Goal: Find specific page/section: Find specific page/section

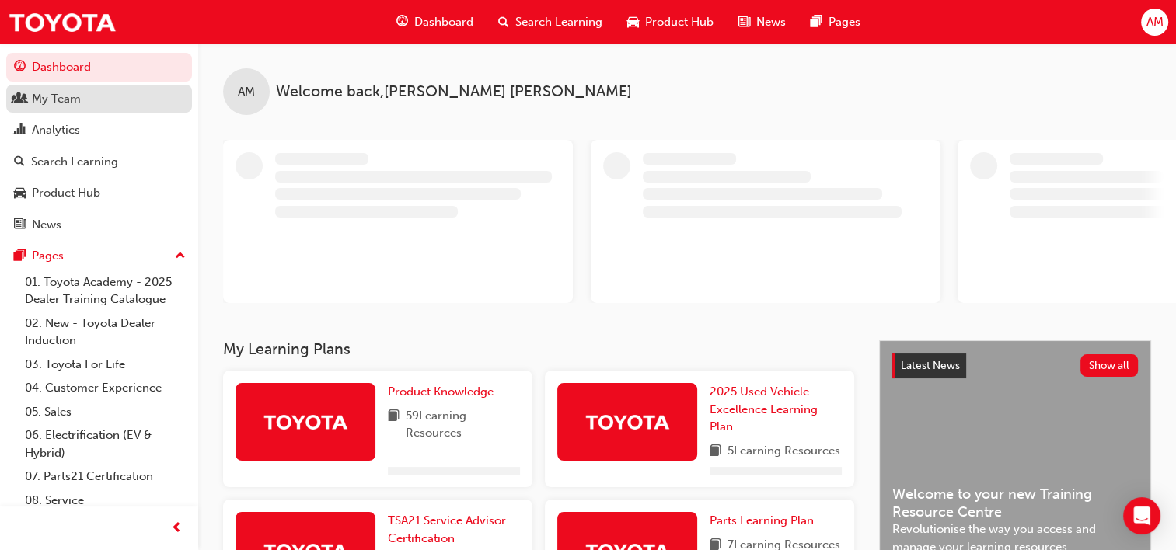
click at [87, 96] on div "My Team" at bounding box center [99, 98] width 170 height 19
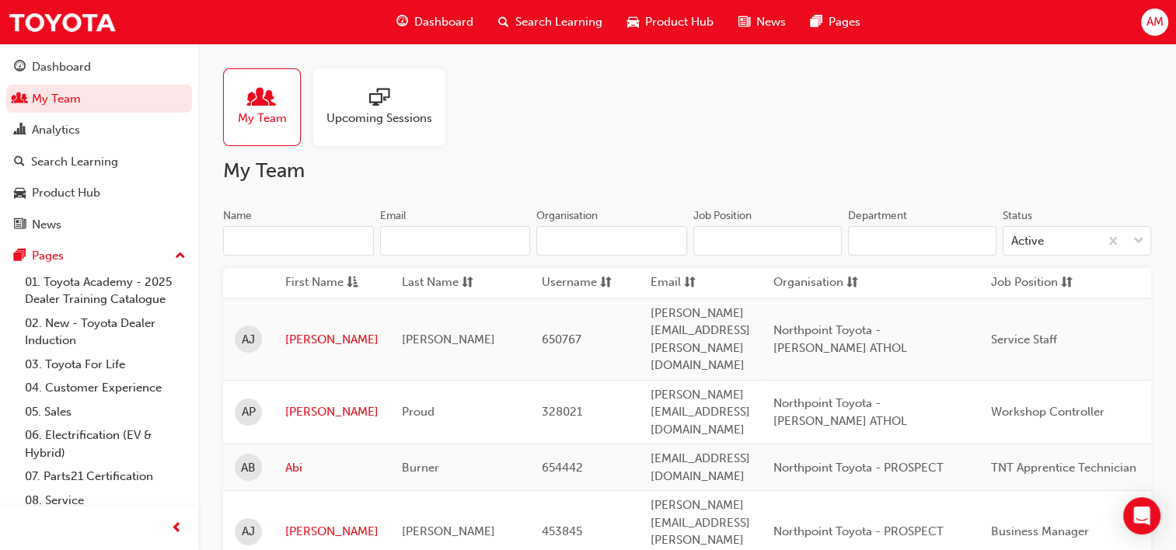
click at [285, 244] on input "Name" at bounding box center [298, 241] width 151 height 30
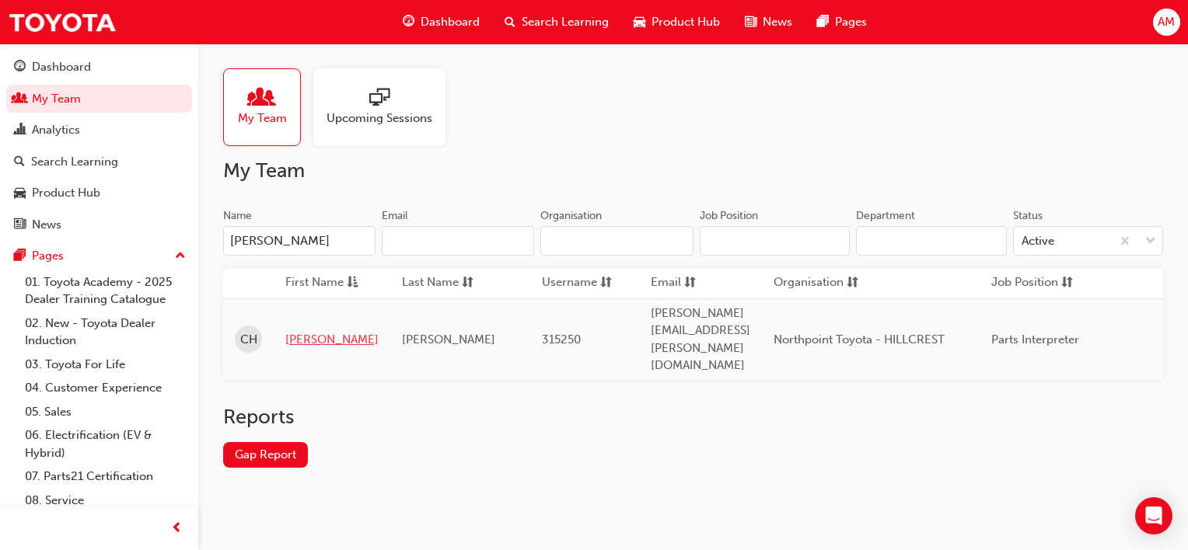
type input "[PERSON_NAME]"
click at [298, 331] on link "[PERSON_NAME]" at bounding box center [331, 340] width 93 height 18
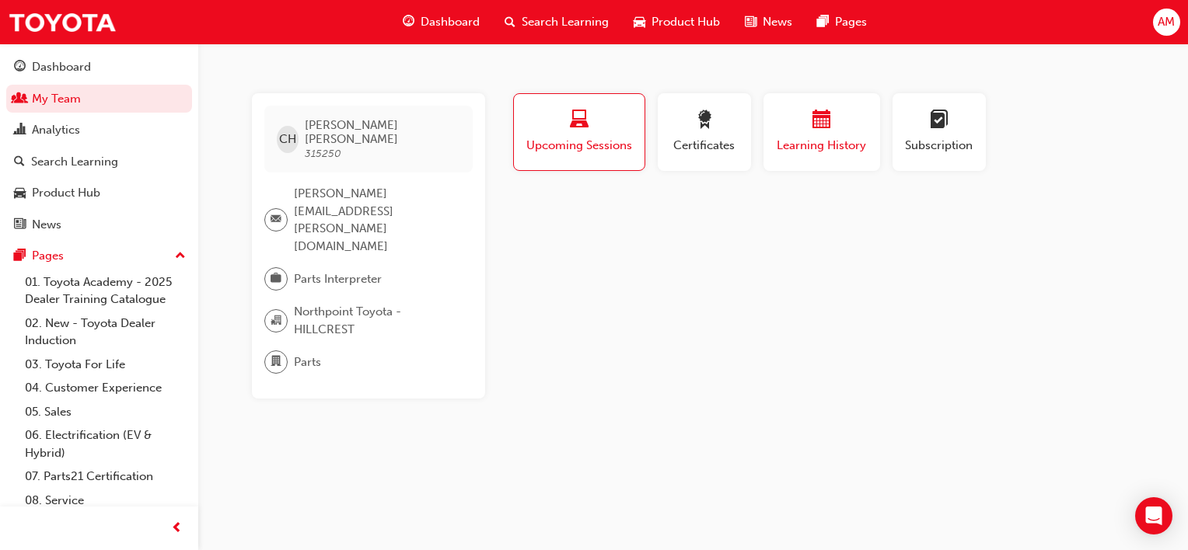
click at [812, 113] on span "calendar-icon" at bounding box center [821, 120] width 19 height 21
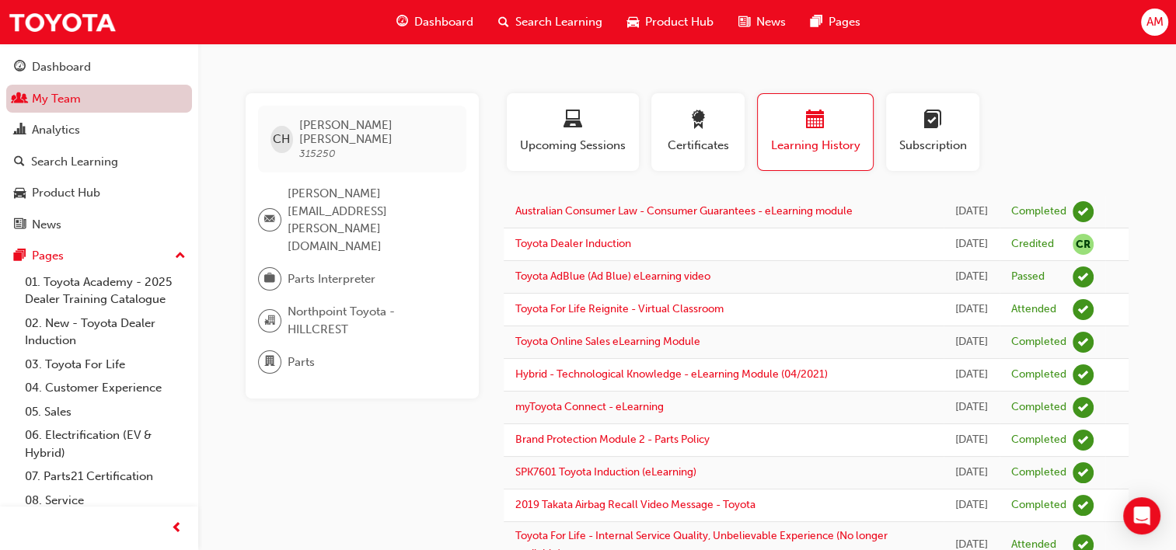
click at [50, 103] on link "My Team" at bounding box center [99, 99] width 186 height 29
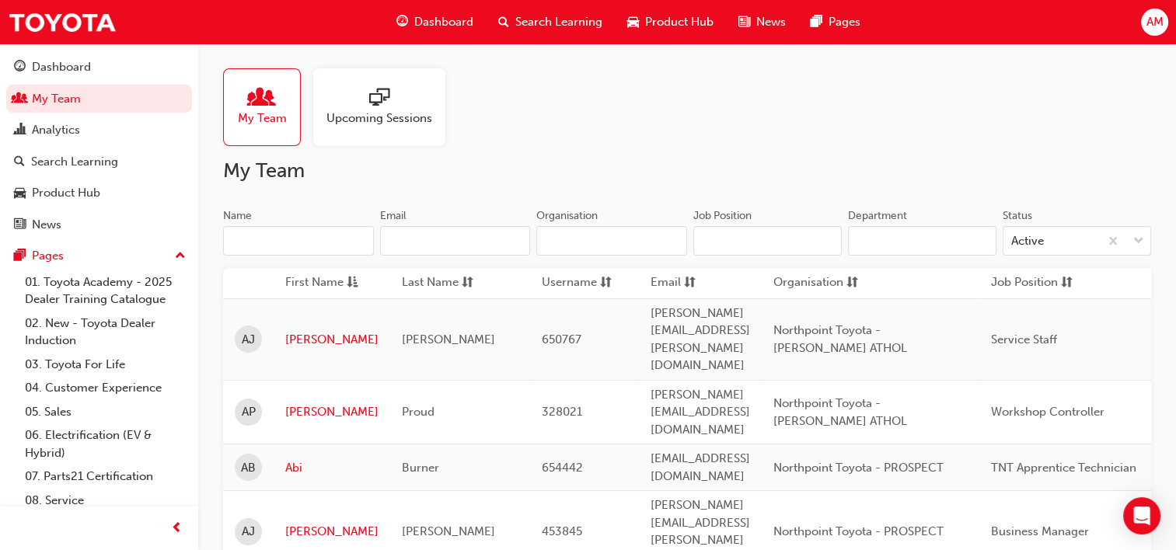
click at [307, 233] on input "Name" at bounding box center [298, 241] width 151 height 30
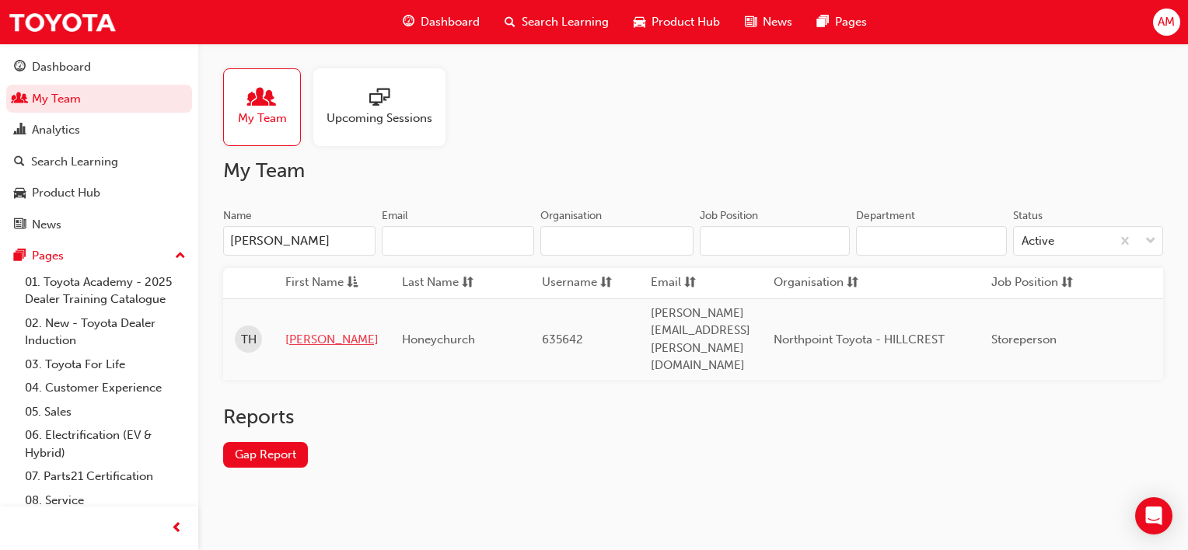
type input "[PERSON_NAME]"
click at [305, 331] on link "[PERSON_NAME]" at bounding box center [331, 340] width 93 height 18
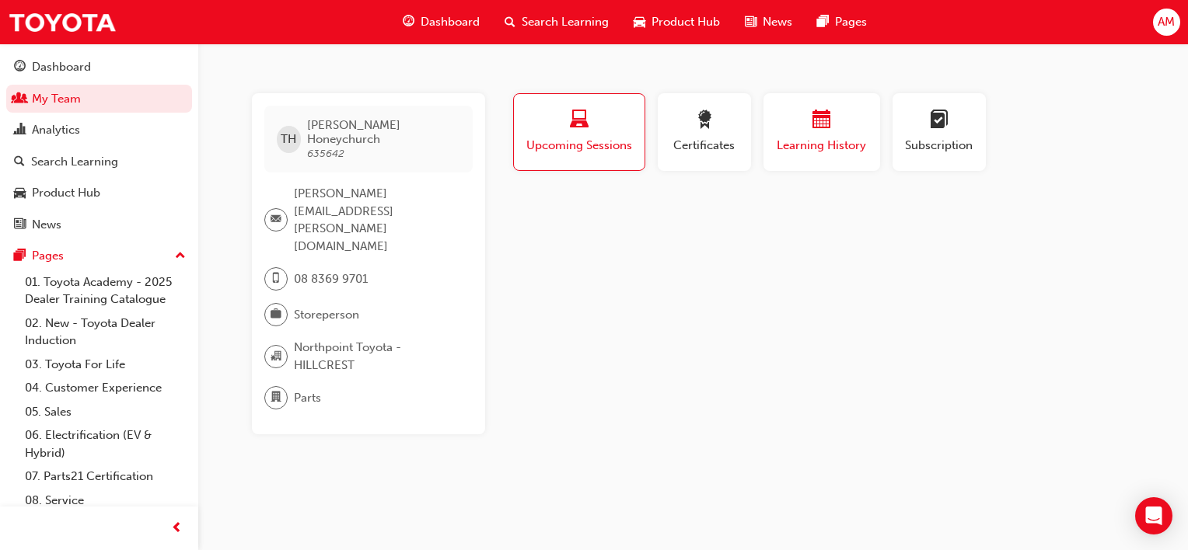
click at [813, 131] on span "calendar-icon" at bounding box center [821, 120] width 19 height 21
